Goal: Transaction & Acquisition: Purchase product/service

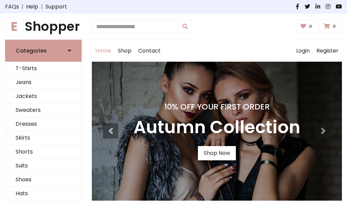
click at [174, 112] on h4 "10% Off Your First Order" at bounding box center [217, 106] width 167 height 9
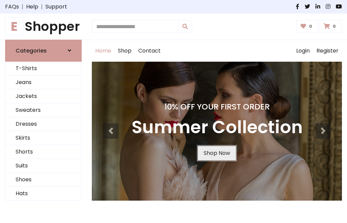
click at [217, 153] on link "Shop Now" at bounding box center [217, 153] width 38 height 14
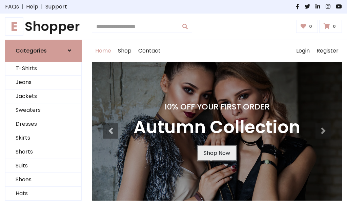
click at [217, 153] on link "Shop Now" at bounding box center [217, 153] width 38 height 14
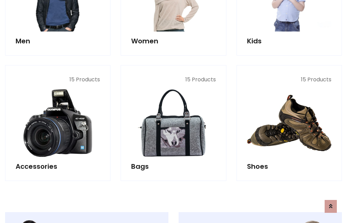
scroll to position [676, 0]
